Goal: Task Accomplishment & Management: Use online tool/utility

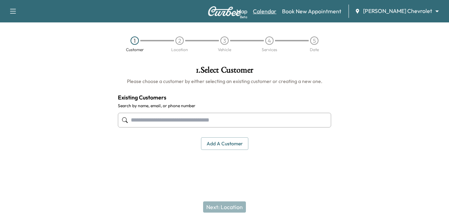
click at [277, 11] on link "Calendar" at bounding box center [265, 11] width 24 height 8
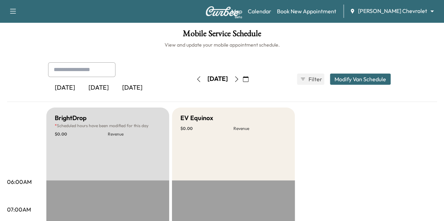
click at [115, 87] on div "[DATE]" at bounding box center [132, 88] width 34 height 16
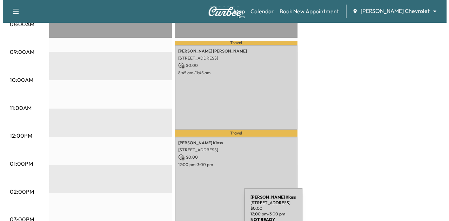
scroll to position [212, 0]
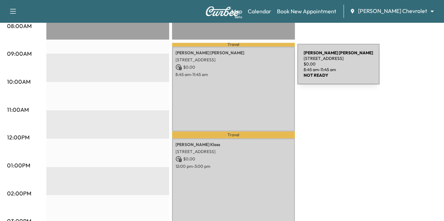
click at [244, 69] on div "[PERSON_NAME] [STREET_ADDRESS] $ 0.00 8:45 am - 11:45 am" at bounding box center [233, 89] width 123 height 85
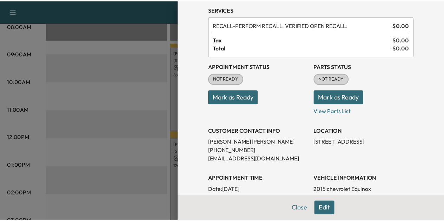
scroll to position [18, 0]
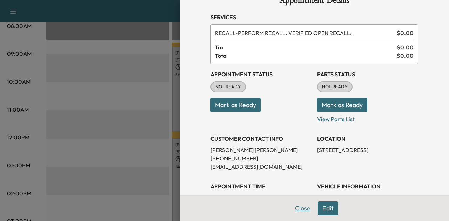
click at [291, 205] on button "Close" at bounding box center [303, 209] width 25 height 14
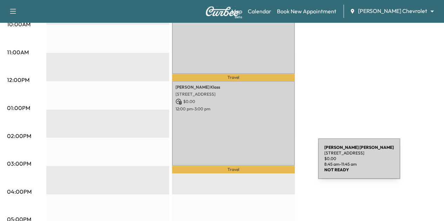
scroll to position [271, 0]
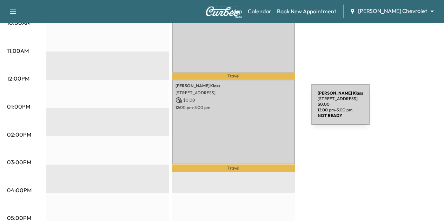
click at [259, 109] on div "[PERSON_NAME] [STREET_ADDRESS] $ 0.00 12:00 pm - 3:00 pm" at bounding box center [233, 122] width 123 height 85
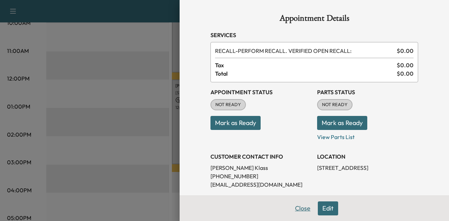
click at [298, 208] on button "Close" at bounding box center [303, 209] width 25 height 14
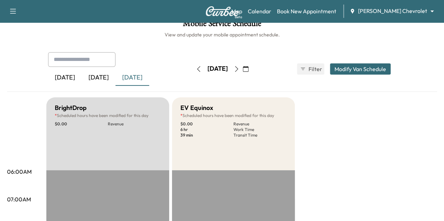
scroll to position [11, 0]
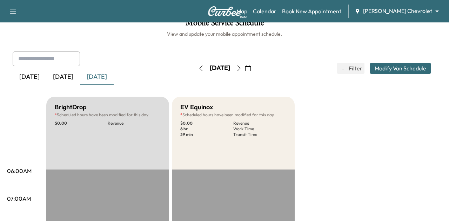
click at [389, 11] on body "Support Log Out Map Beta Calendar Book New Appointment [PERSON_NAME] Chevrolet …" at bounding box center [224, 99] width 449 height 221
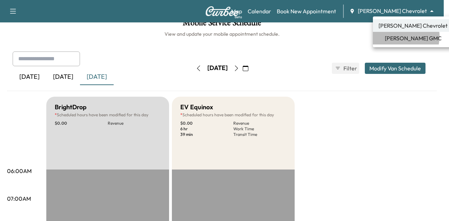
click at [395, 36] on span "[PERSON_NAME] GMC" at bounding box center [413, 38] width 57 height 8
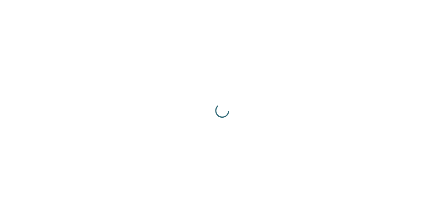
scroll to position [0, 0]
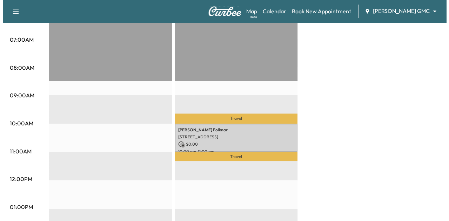
scroll to position [171, 0]
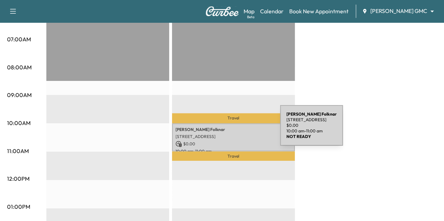
click at [227, 130] on p "[PERSON_NAME]" at bounding box center [233, 130] width 116 height 6
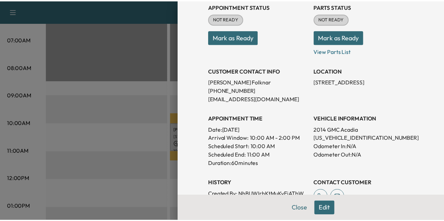
scroll to position [86, 0]
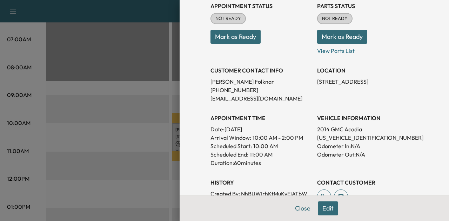
click at [123, 92] on div at bounding box center [224, 110] width 449 height 221
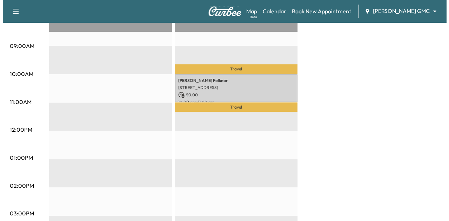
scroll to position [218, 0]
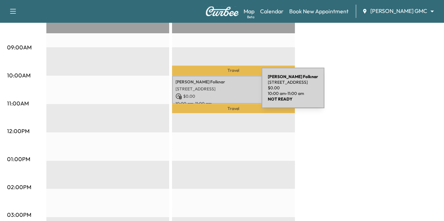
click at [209, 93] on p "$ 0.00" at bounding box center [233, 96] width 116 height 6
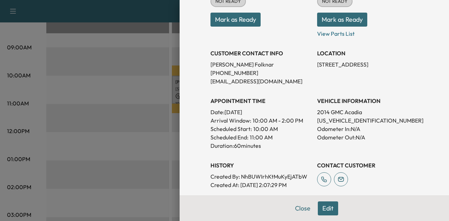
scroll to position [103, 0]
click at [339, 122] on p "[US_VEHICLE_IDENTIFICATION_NUMBER]" at bounding box center [367, 121] width 101 height 8
click at [381, 98] on h3 "VEHICLE INFORMATION" at bounding box center [367, 101] width 101 height 8
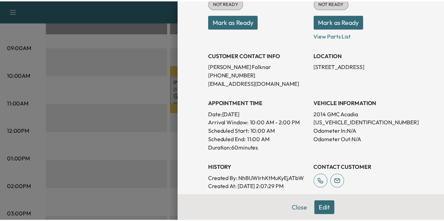
scroll to position [101, 0]
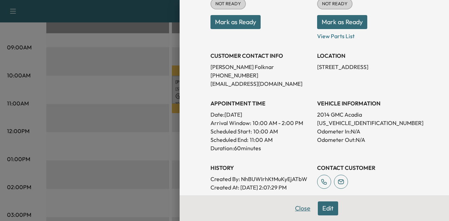
click at [297, 208] on button "Close" at bounding box center [303, 209] width 25 height 14
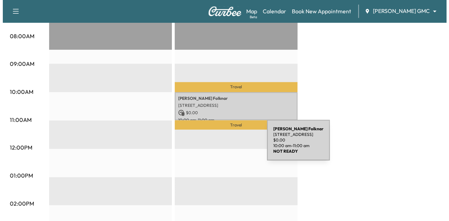
scroll to position [200, 0]
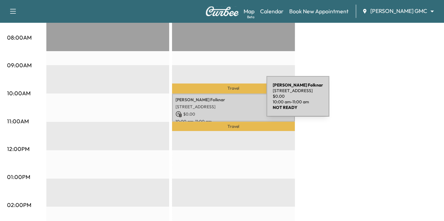
click at [213, 104] on p "[STREET_ADDRESS]" at bounding box center [233, 107] width 116 height 6
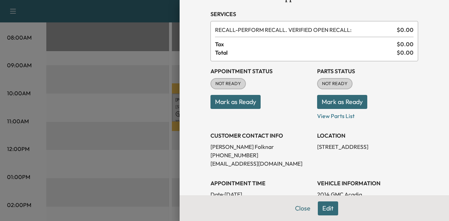
scroll to position [22, 0]
